Goal: Navigation & Orientation: Find specific page/section

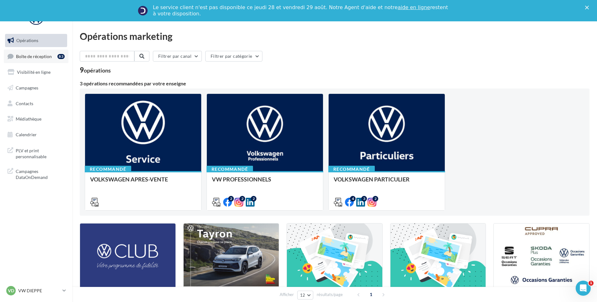
click at [49, 55] on span "Boîte de réception" at bounding box center [34, 55] width 36 height 5
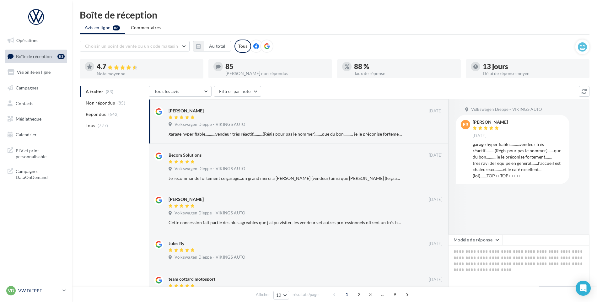
click at [49, 291] on p "VW DIEPPE" at bounding box center [39, 290] width 42 height 6
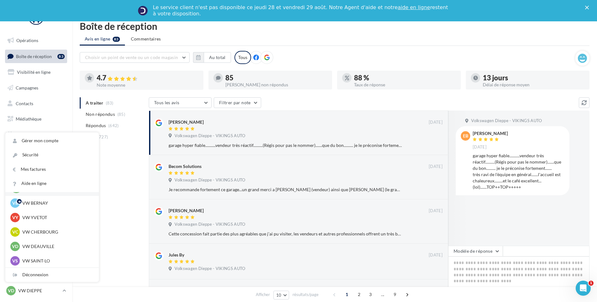
scroll to position [77, 0]
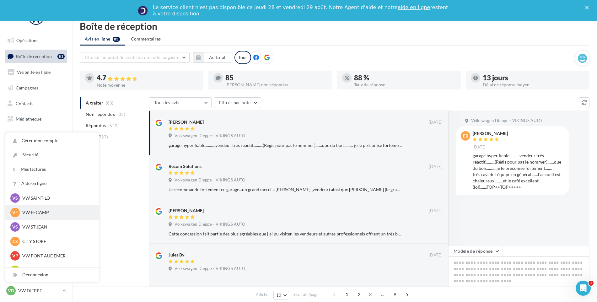
click at [38, 212] on p "VW FECAMP" at bounding box center [56, 212] width 69 height 6
